Goal: Transaction & Acquisition: Obtain resource

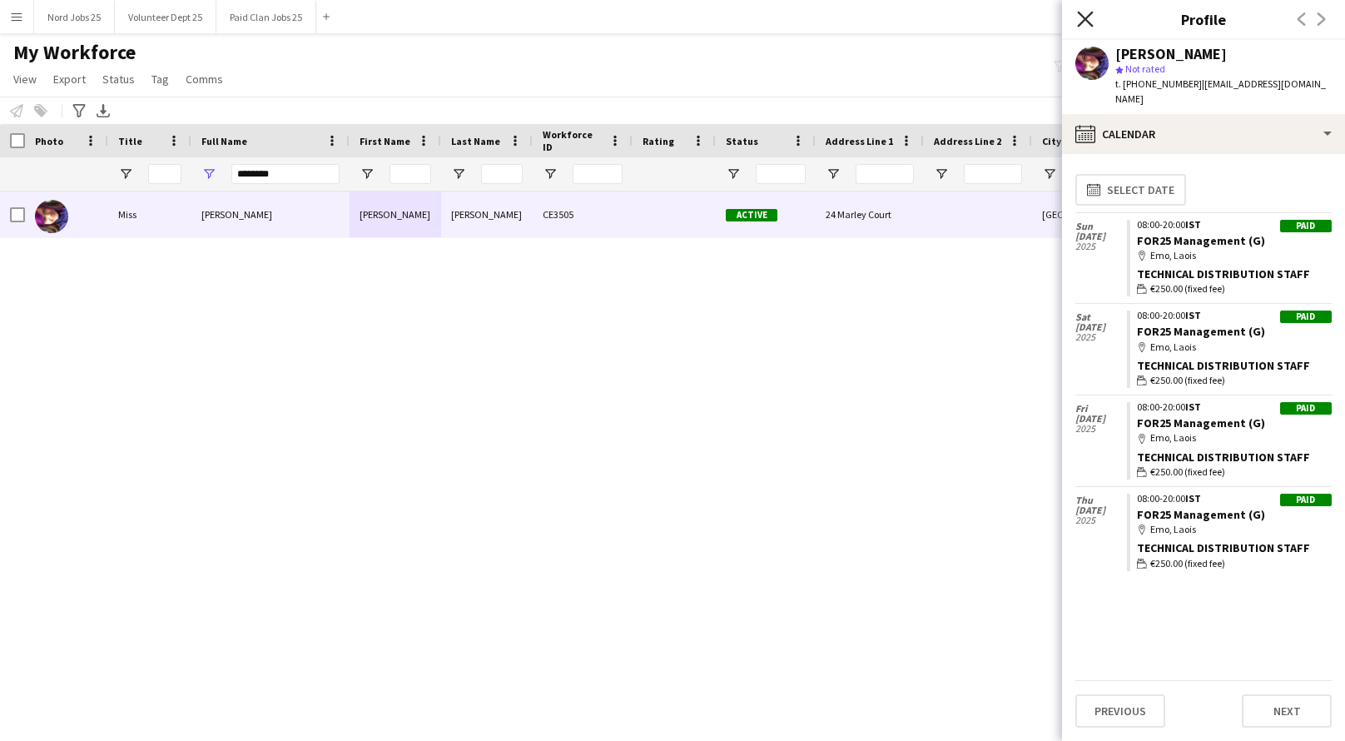
click at [1080, 19] on icon "Close pop-in" at bounding box center [1085, 19] width 16 height 16
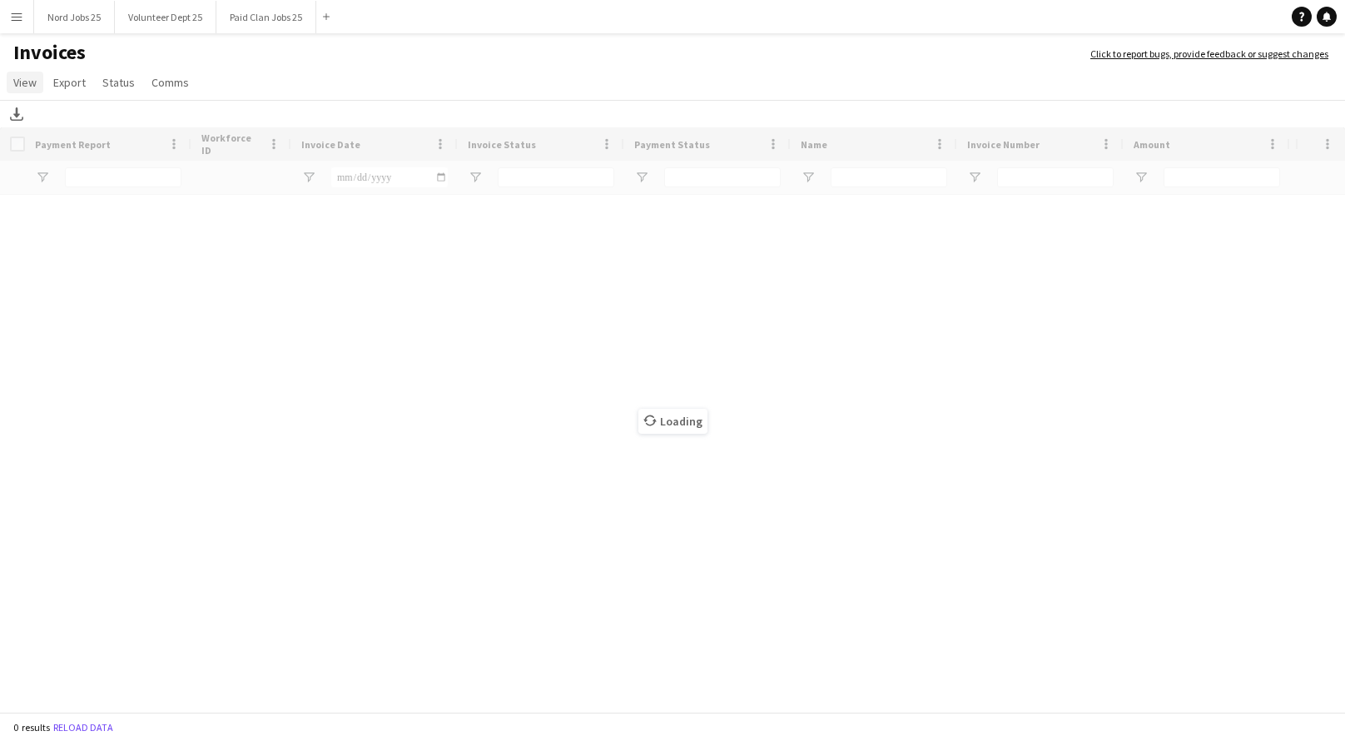
click at [17, 84] on span "View" at bounding box center [24, 82] width 23 height 15
click at [17, 29] on button "Menu" at bounding box center [16, 16] width 33 height 33
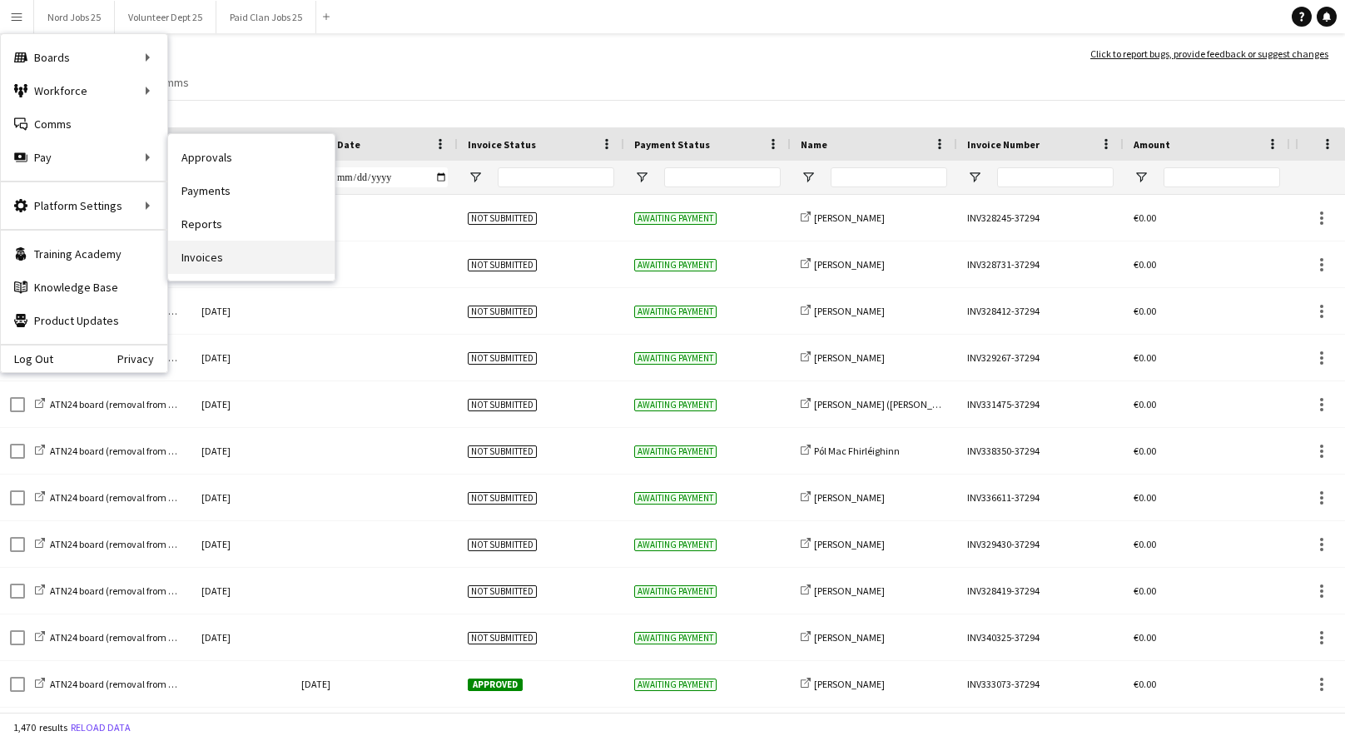
click at [231, 256] on link "Invoices" at bounding box center [251, 256] width 166 height 33
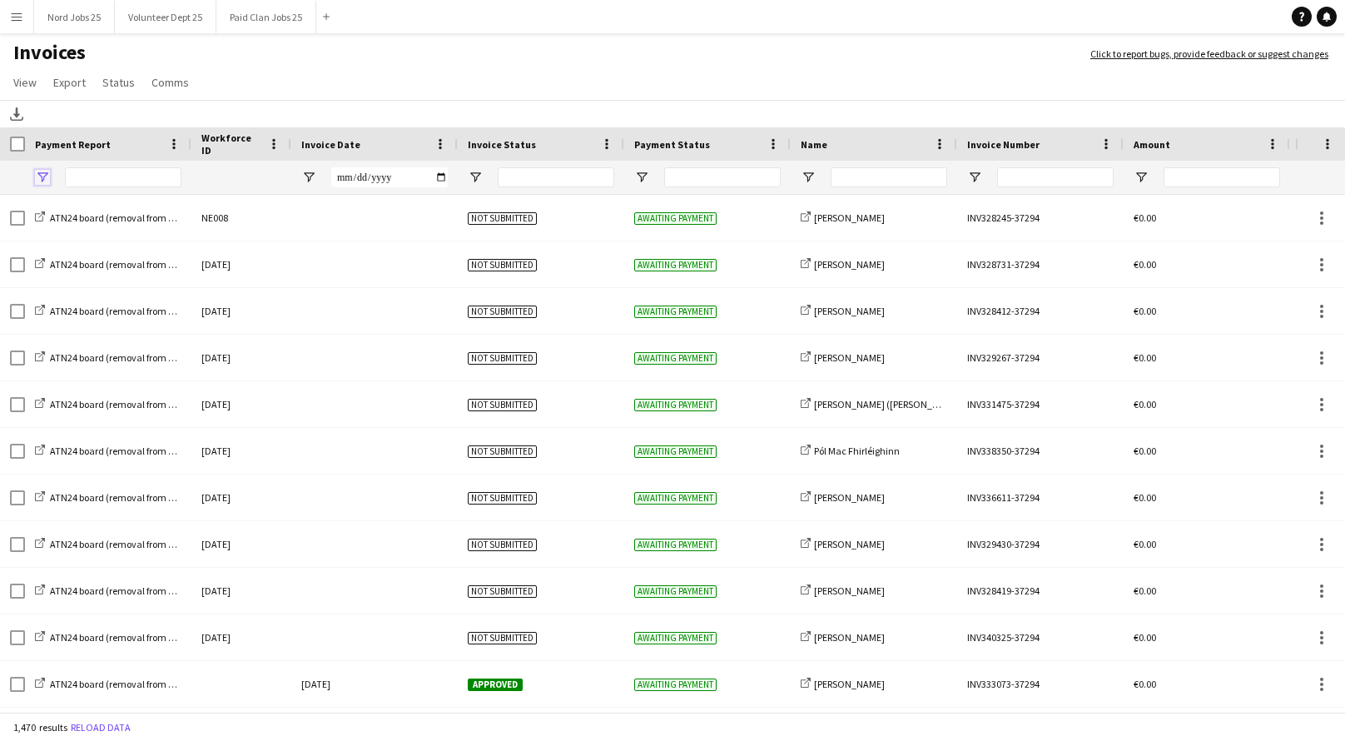
click at [47, 178] on span "Open Filter Menu" at bounding box center [42, 177] width 15 height 15
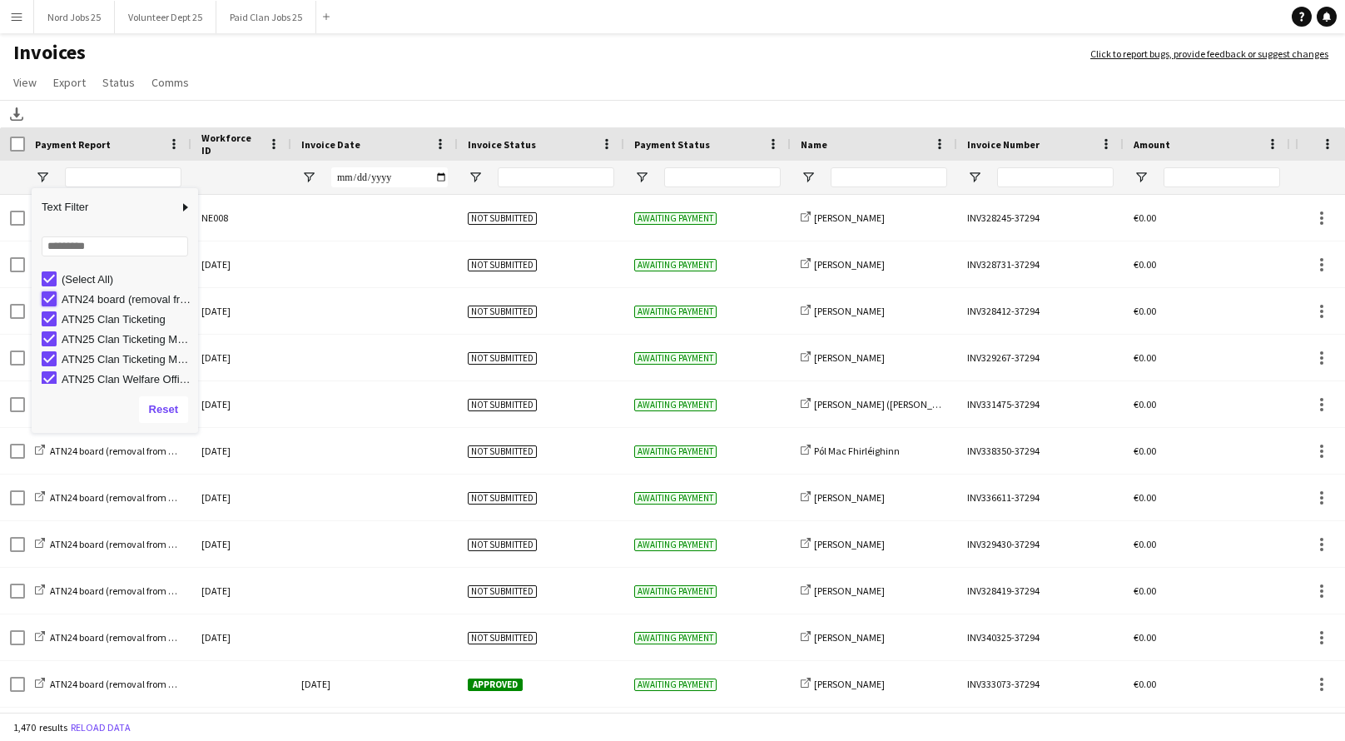
type input "**********"
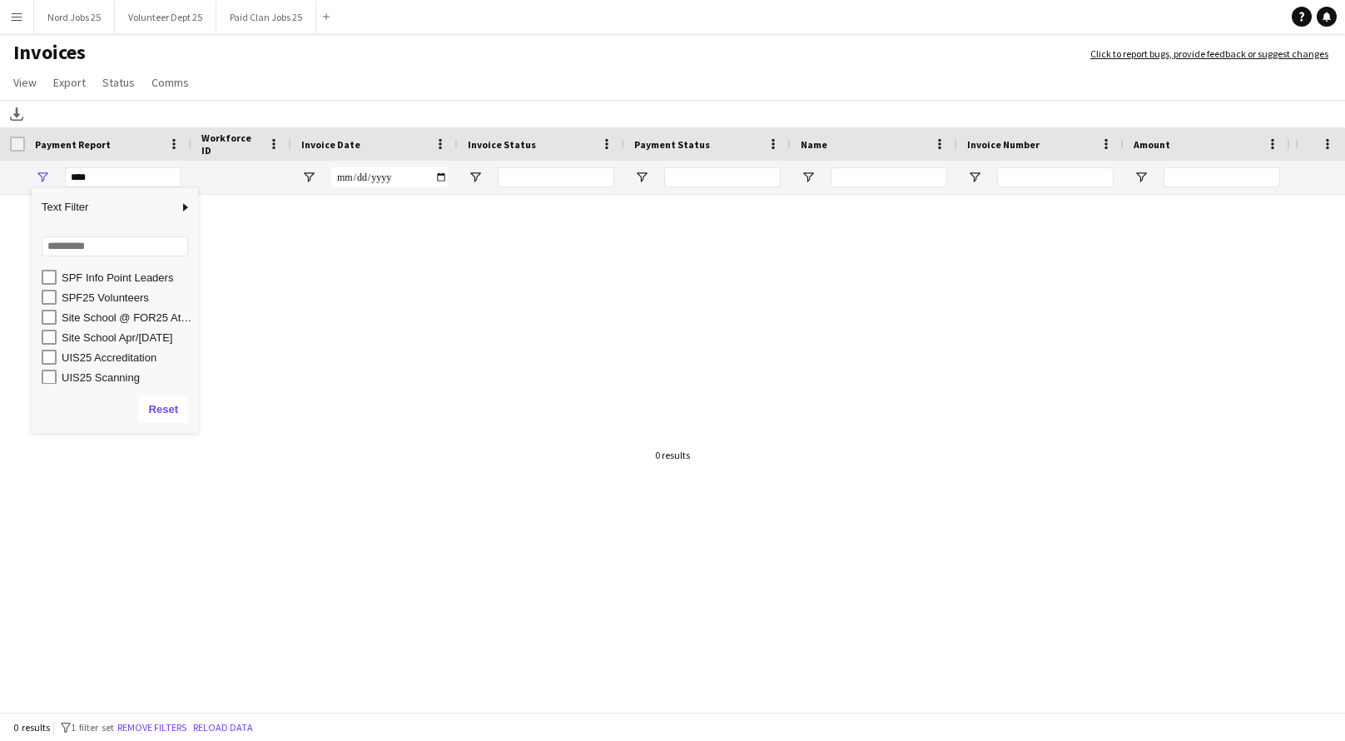
scroll to position [2159, 0]
click at [51, 327] on div "Site School Apr/May 2025" at bounding box center [120, 337] width 156 height 20
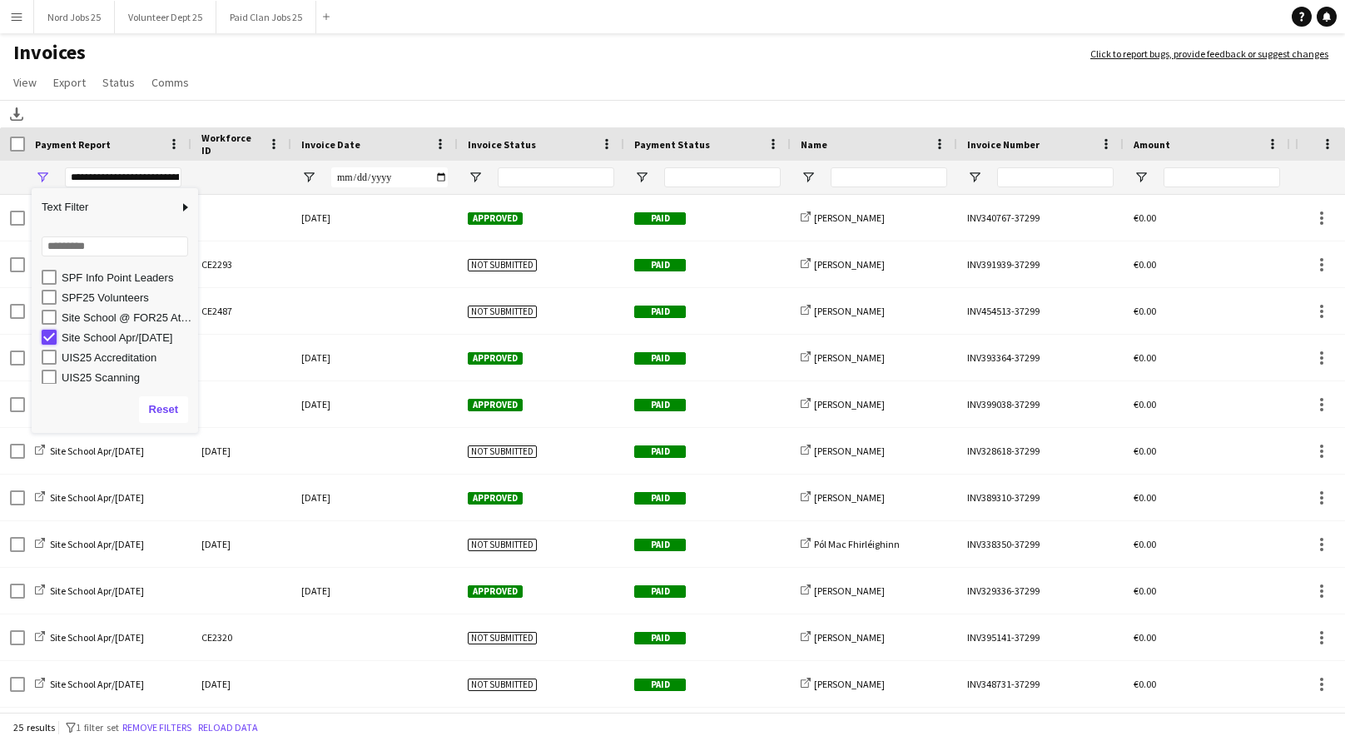
type input "***"
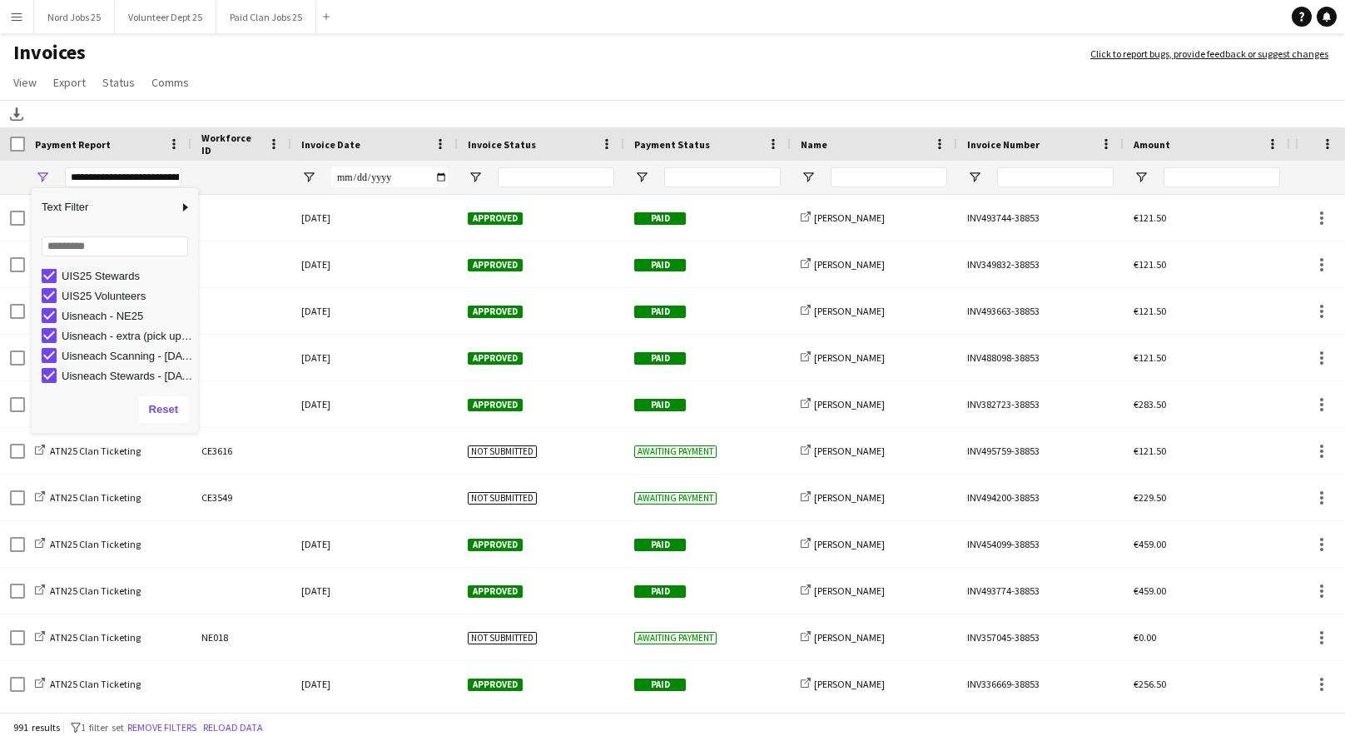
scroll to position [2282, 0]
click at [384, 98] on app-page-menu "View Customise view Customise filters Reset Filters Reset View Reset All Export…" at bounding box center [672, 84] width 1345 height 32
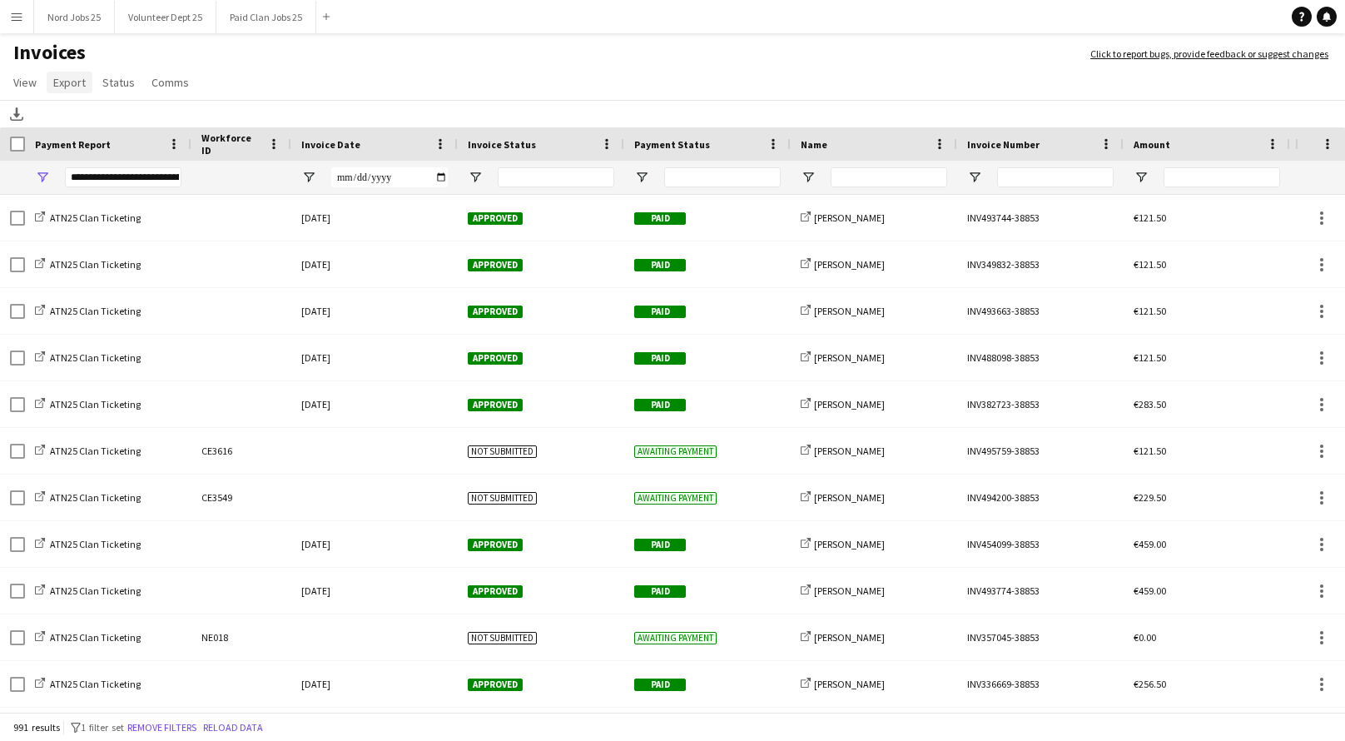
click at [59, 92] on link "Export" at bounding box center [70, 83] width 46 height 22
click at [102, 111] on span "Export as XLSX" at bounding box center [97, 118] width 72 height 15
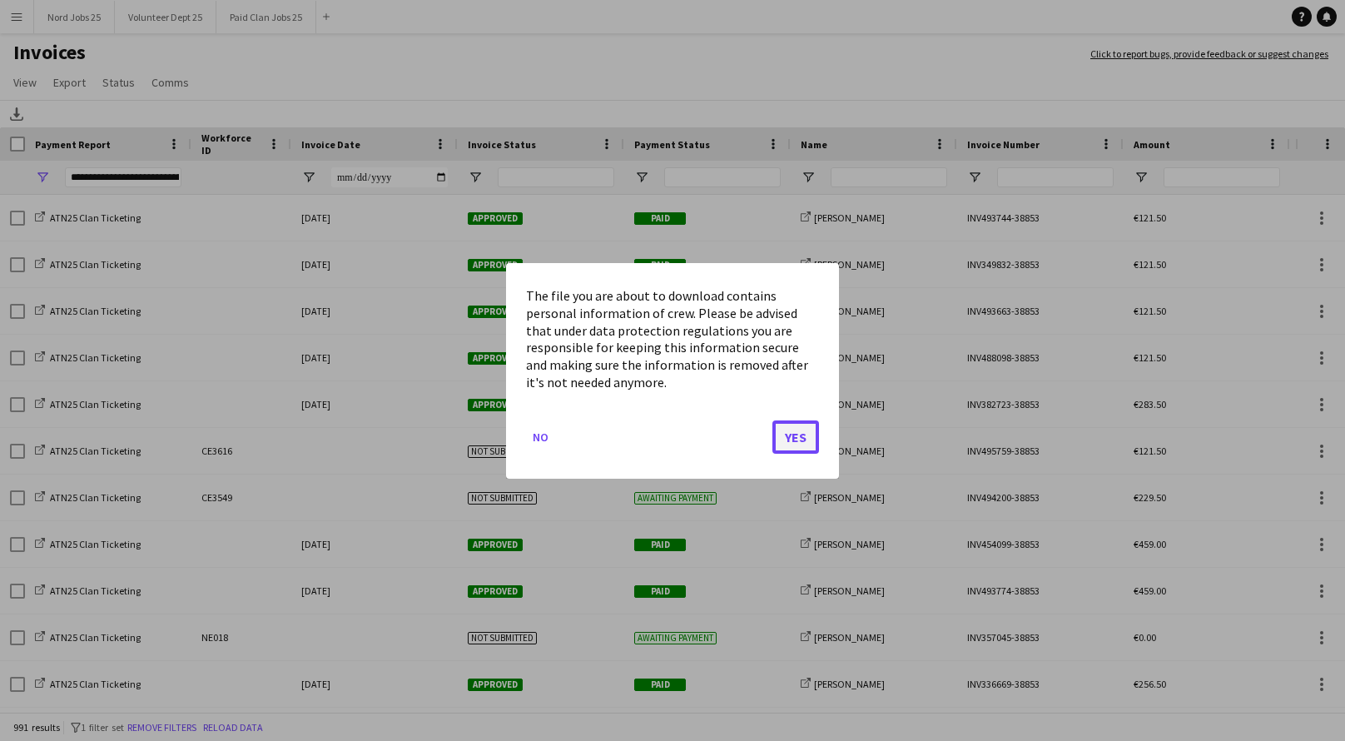
click at [795, 439] on button "Yes" at bounding box center [795, 435] width 47 height 33
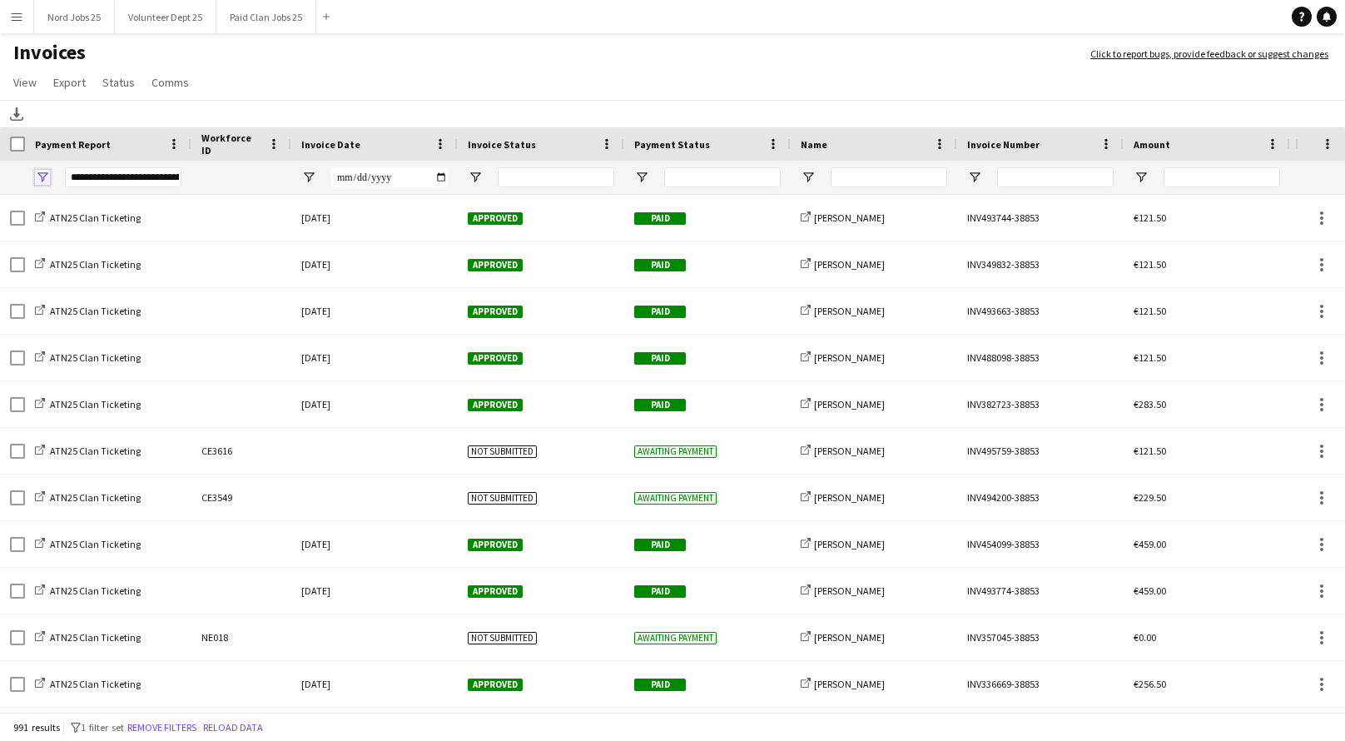
click at [46, 176] on span "Open Filter Menu" at bounding box center [42, 177] width 15 height 15
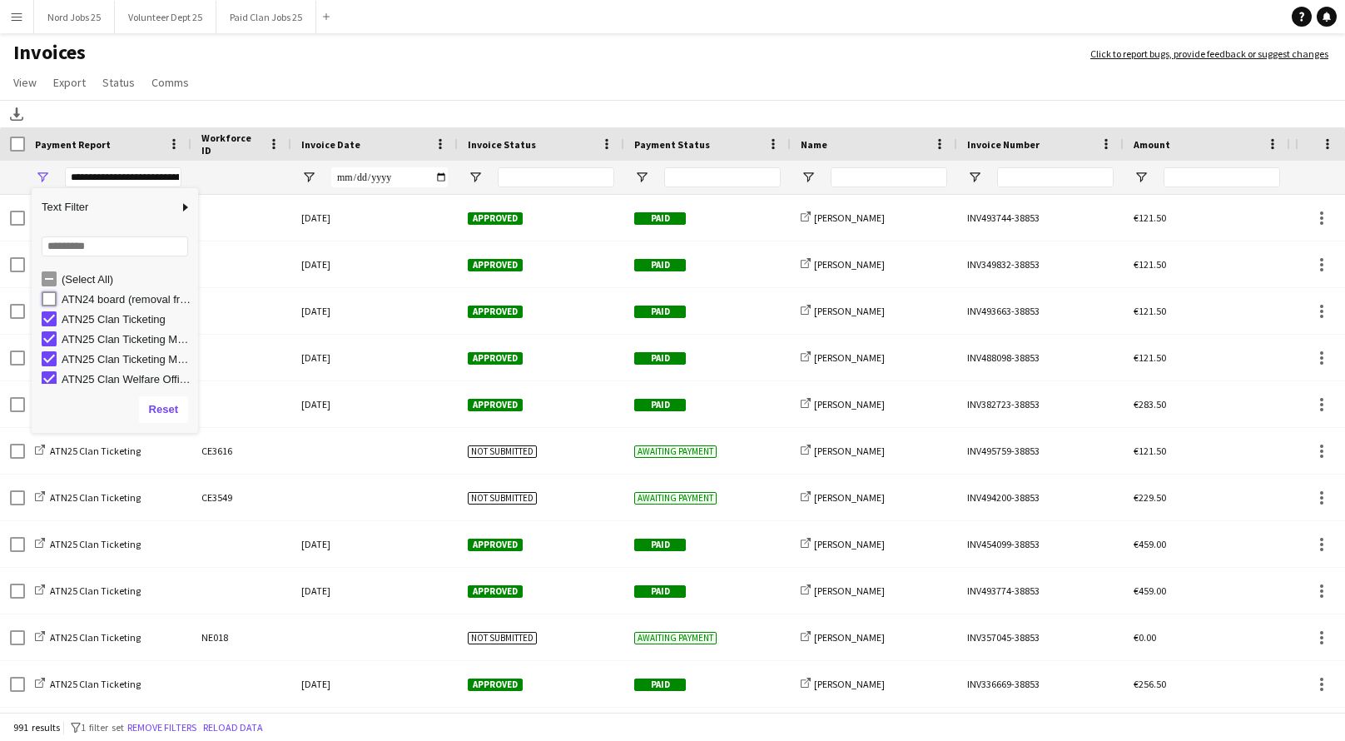
type input "**********"
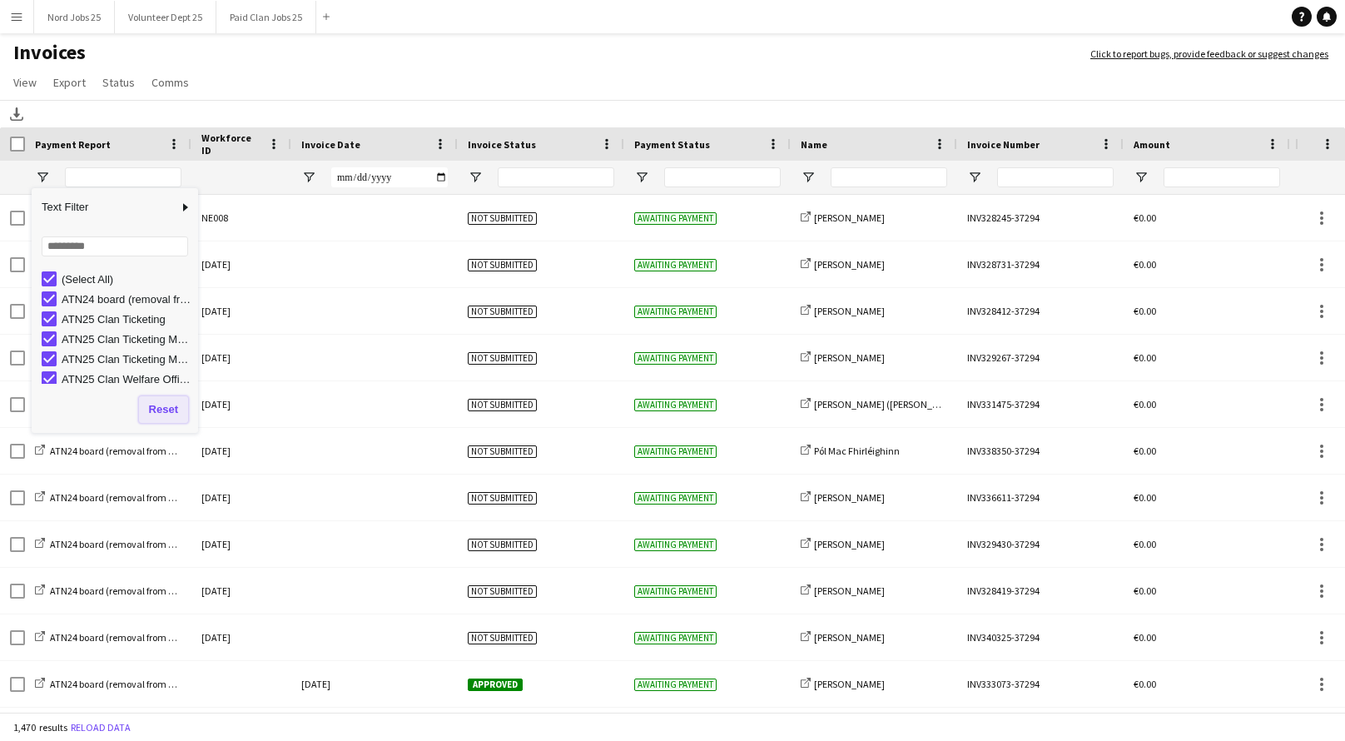
click at [174, 402] on button "Reset" at bounding box center [163, 409] width 49 height 27
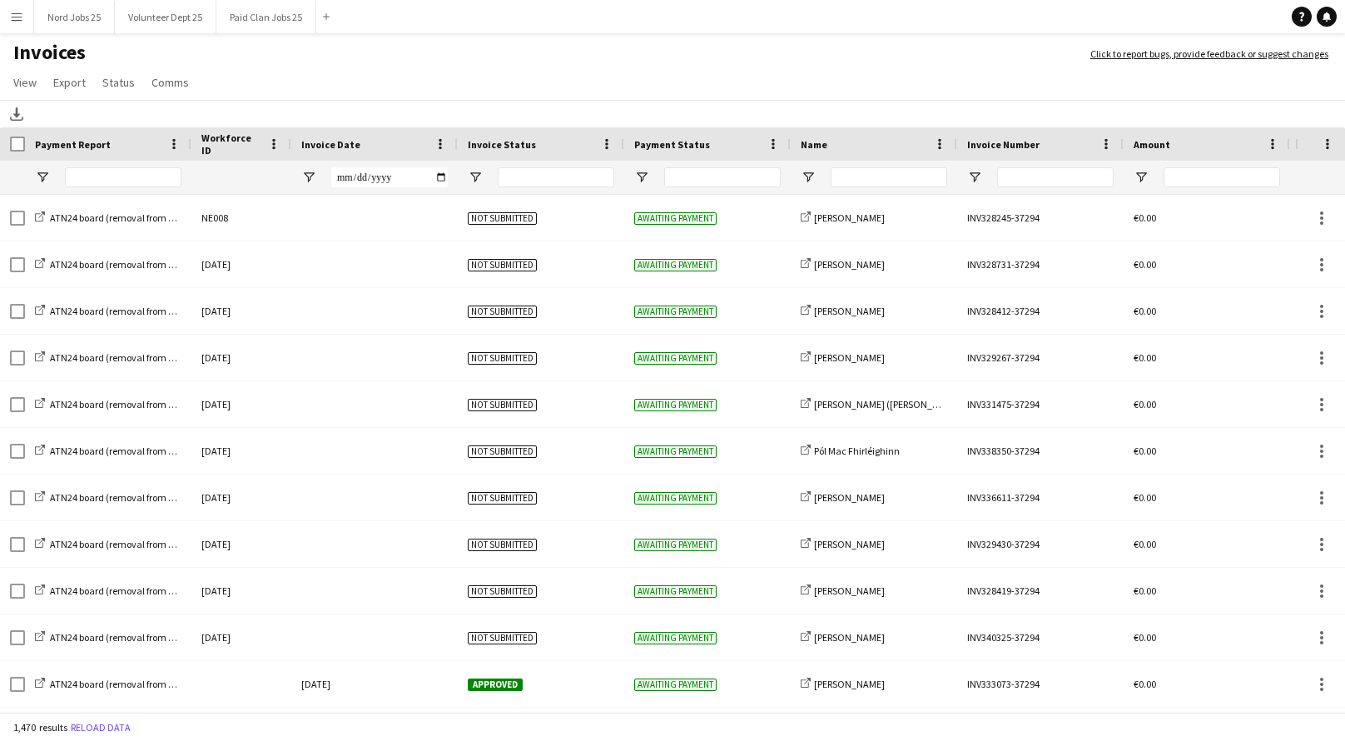
click at [228, 84] on app-page-menu "View Customise view Customise filters Reset Filters Reset View Reset All Export…" at bounding box center [672, 84] width 1345 height 32
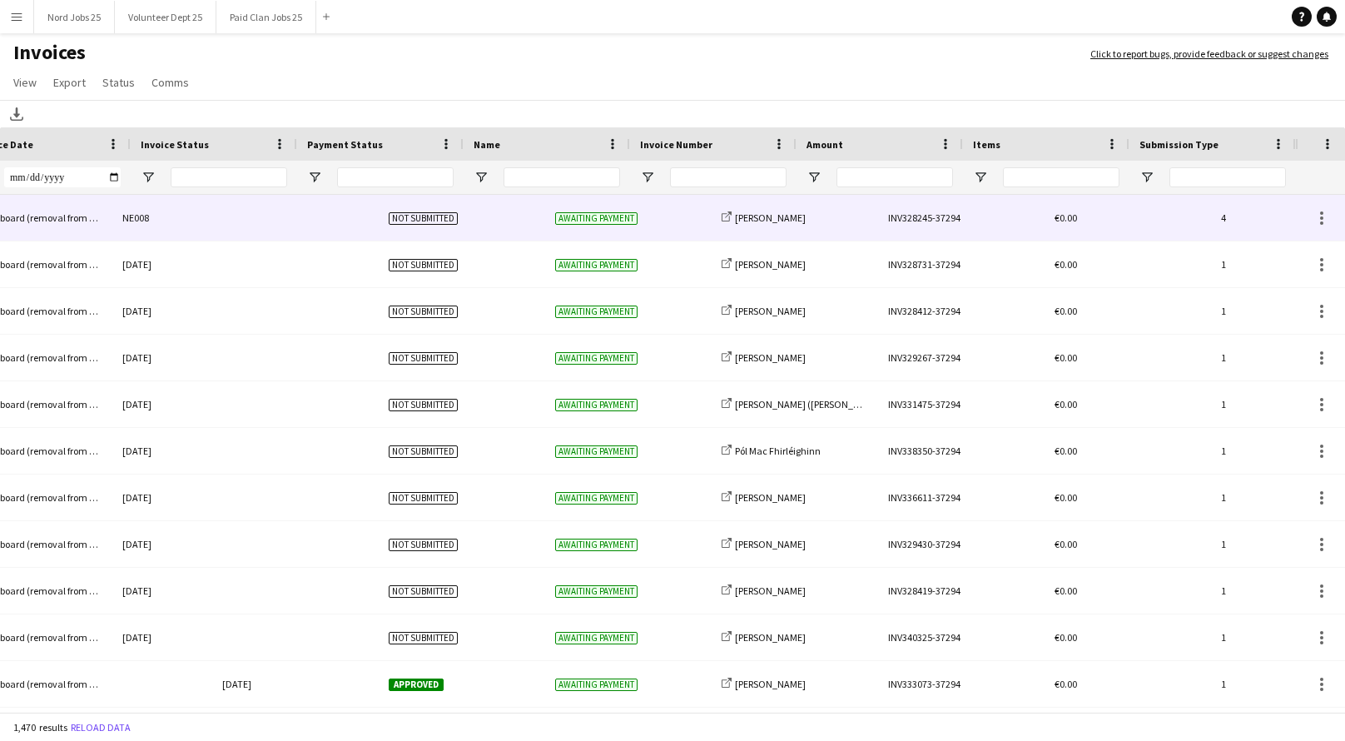
scroll to position [0, 0]
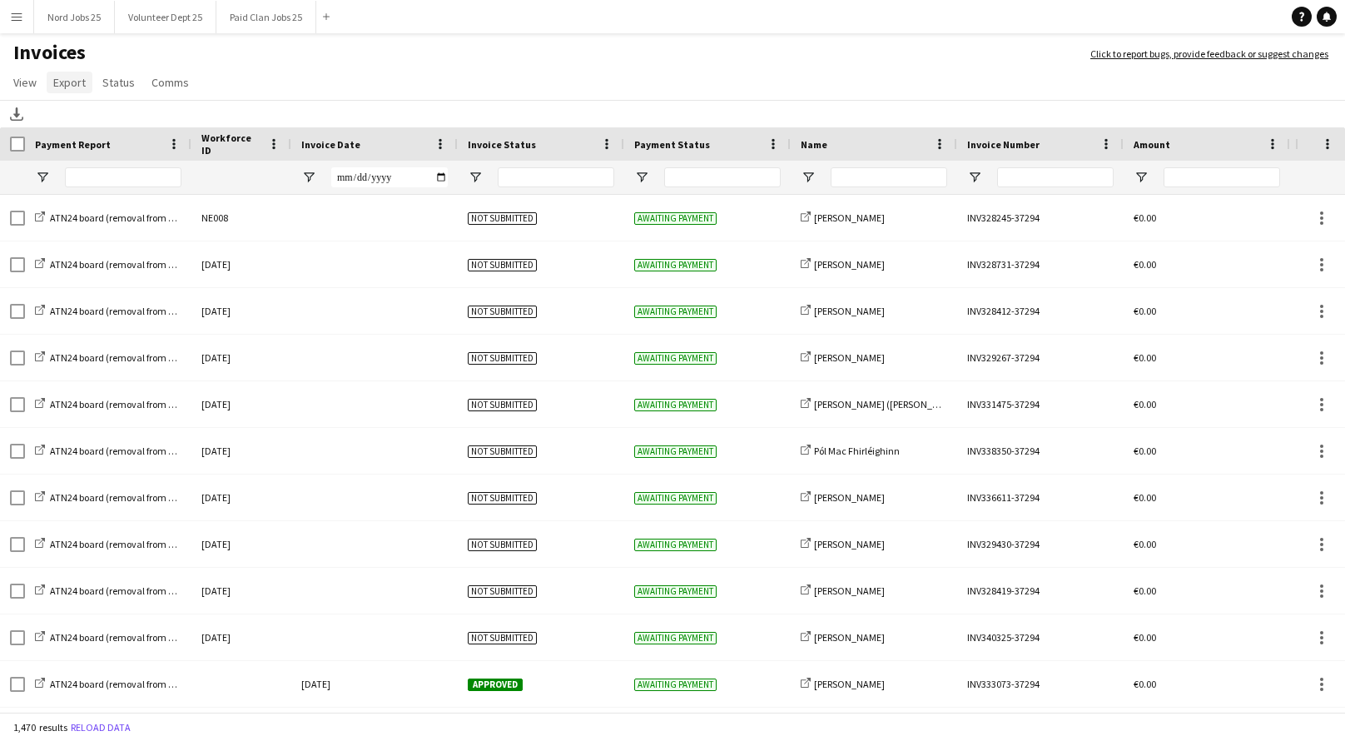
click at [57, 87] on span "Export" at bounding box center [69, 82] width 32 height 15
click at [126, 125] on span "Export as XLSX" at bounding box center [97, 118] width 72 height 15
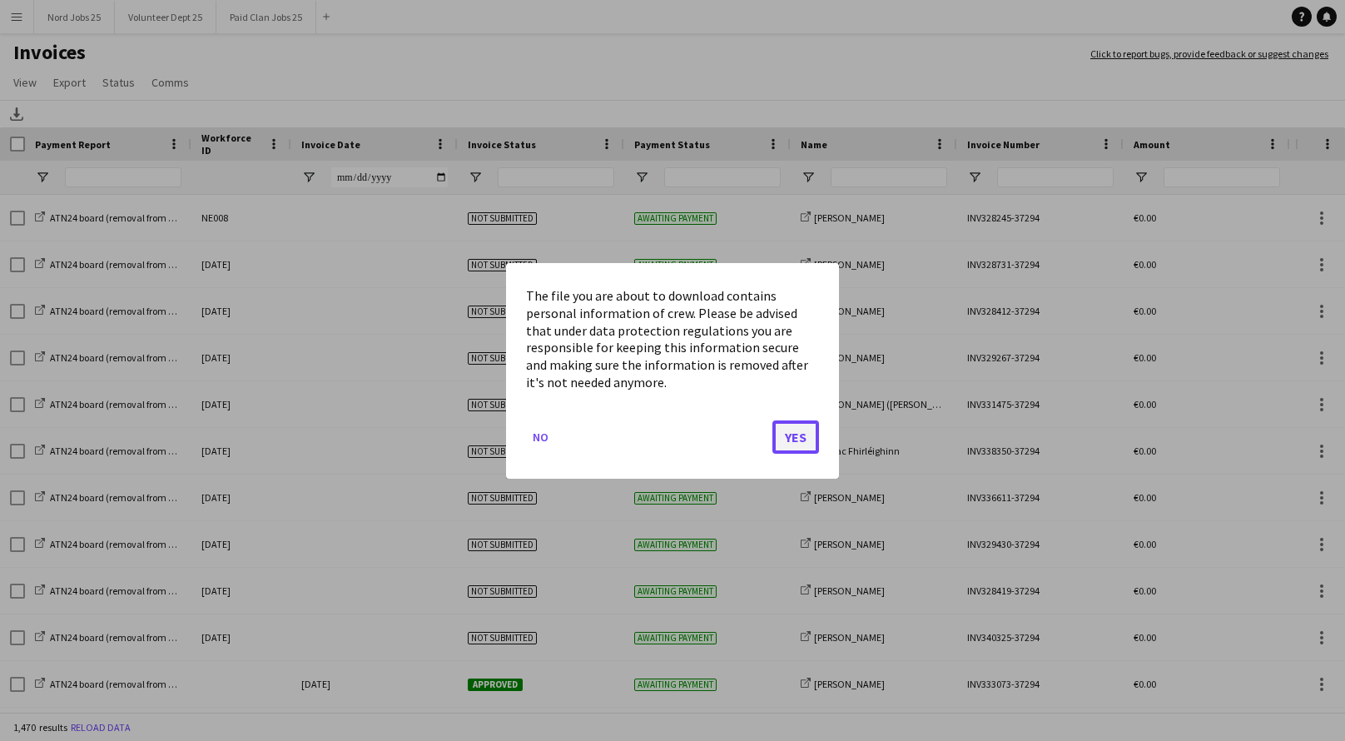
click at [802, 439] on button "Yes" at bounding box center [795, 435] width 47 height 33
